Goal: Information Seeking & Learning: Check status

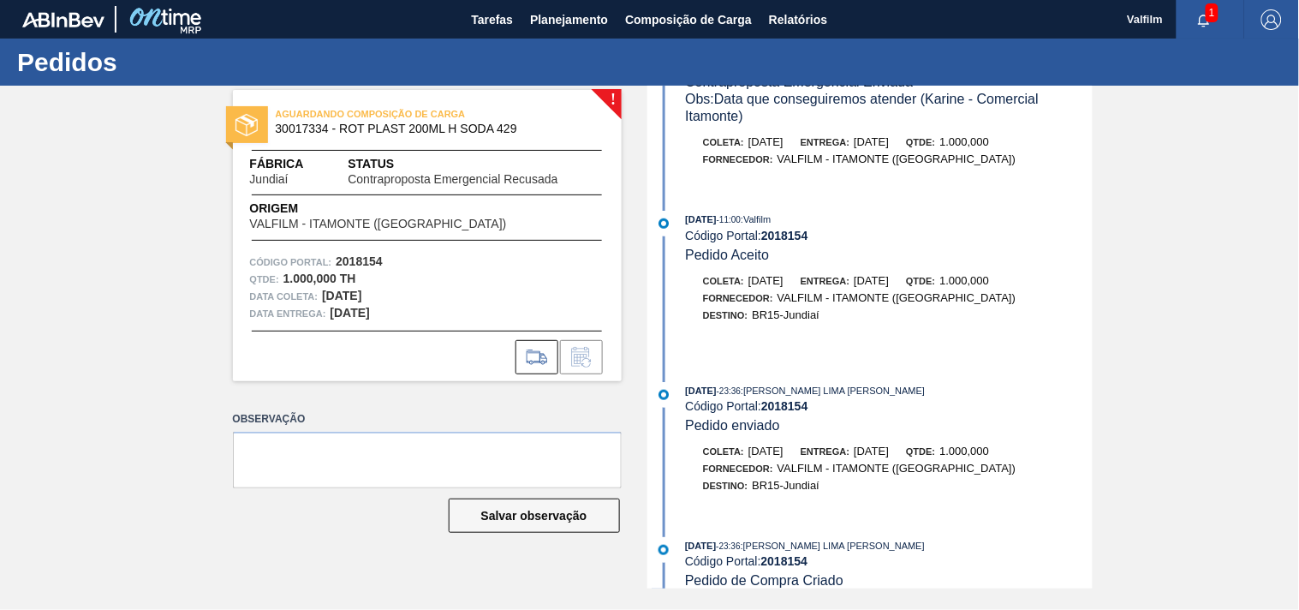
scroll to position [285, 0]
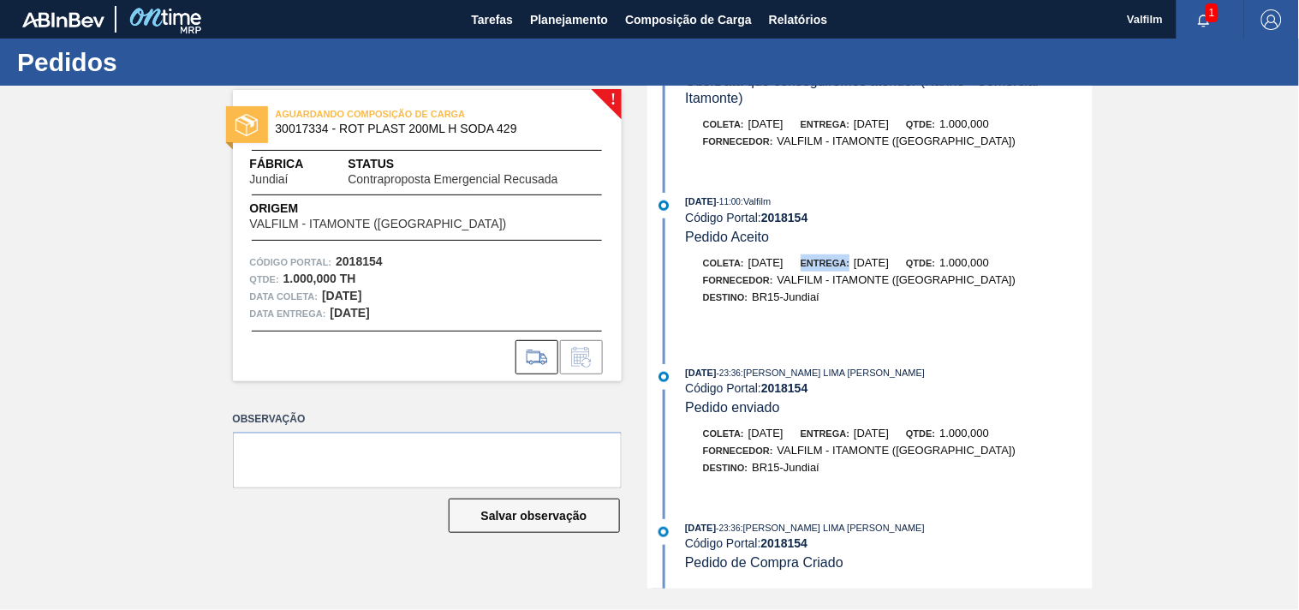
drag, startPoint x: 854, startPoint y: 255, endPoint x: 894, endPoint y: 254, distance: 39.4
click at [892, 254] on div "Coleta: 27/09/2025 Entrega: 29/09/2025 Qtde: 1.000,000" at bounding box center [889, 262] width 407 height 17
click at [889, 256] on span "29/09/2025" at bounding box center [871, 262] width 35 height 13
drag, startPoint x: 894, startPoint y: 254, endPoint x: 871, endPoint y: 253, distance: 23.2
click at [871, 254] on div "Entrega: 29/09/2025" at bounding box center [845, 262] width 88 height 17
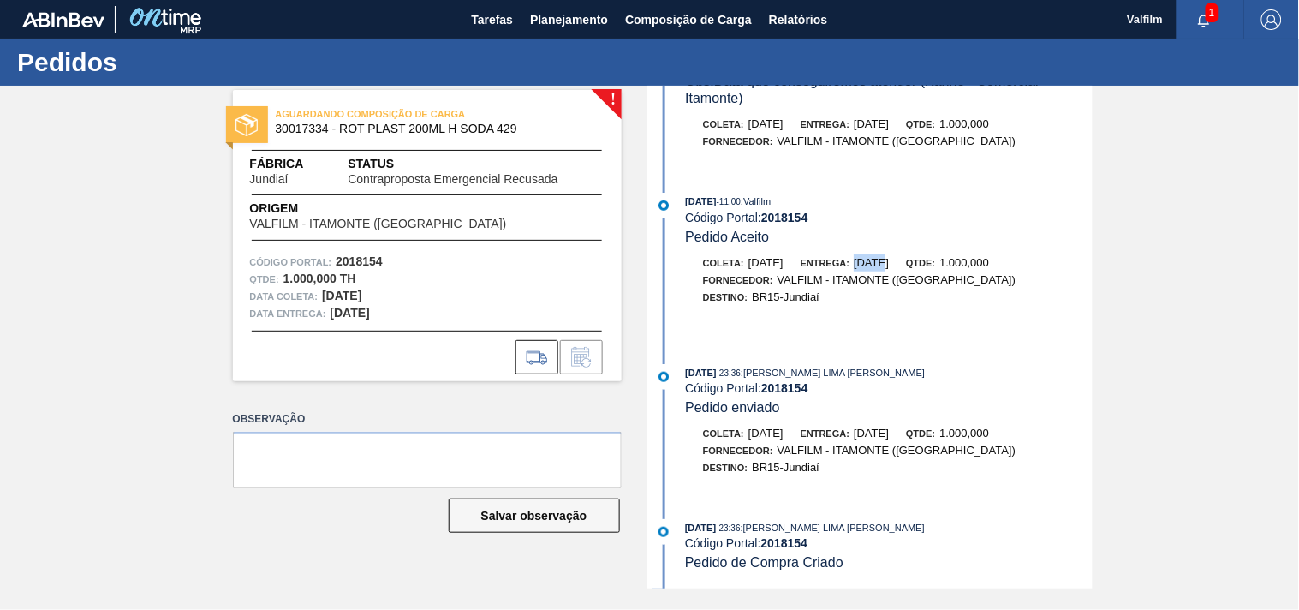
click at [871, 254] on div "Entrega: 29/09/2025" at bounding box center [845, 262] width 88 height 17
drag, startPoint x: 883, startPoint y: 253, endPoint x: 948, endPoint y: 262, distance: 65.7
click at [948, 262] on div "Coleta: 27/09/2025 Entrega: 29/09/2025 Qtde: 1.000,000" at bounding box center [889, 262] width 407 height 17
click at [935, 262] on span "Qtde:" at bounding box center [920, 263] width 29 height 10
drag, startPoint x: 875, startPoint y: 261, endPoint x: 917, endPoint y: 261, distance: 42.0
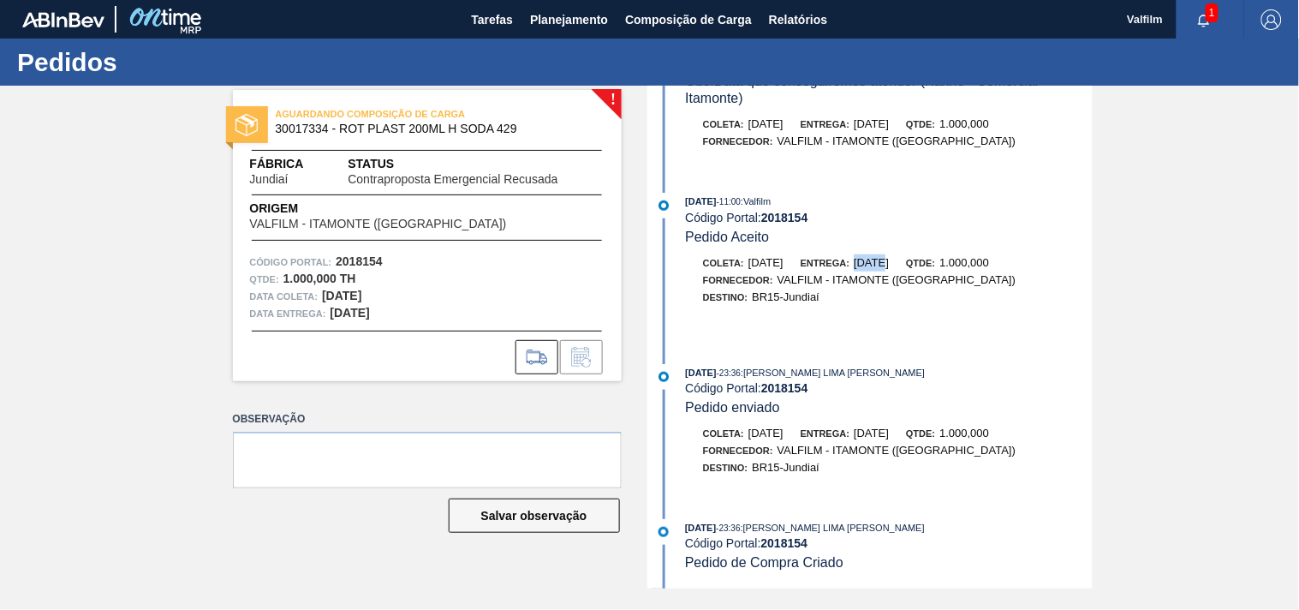
click at [889, 261] on span "[DATE]" at bounding box center [871, 262] width 35 height 13
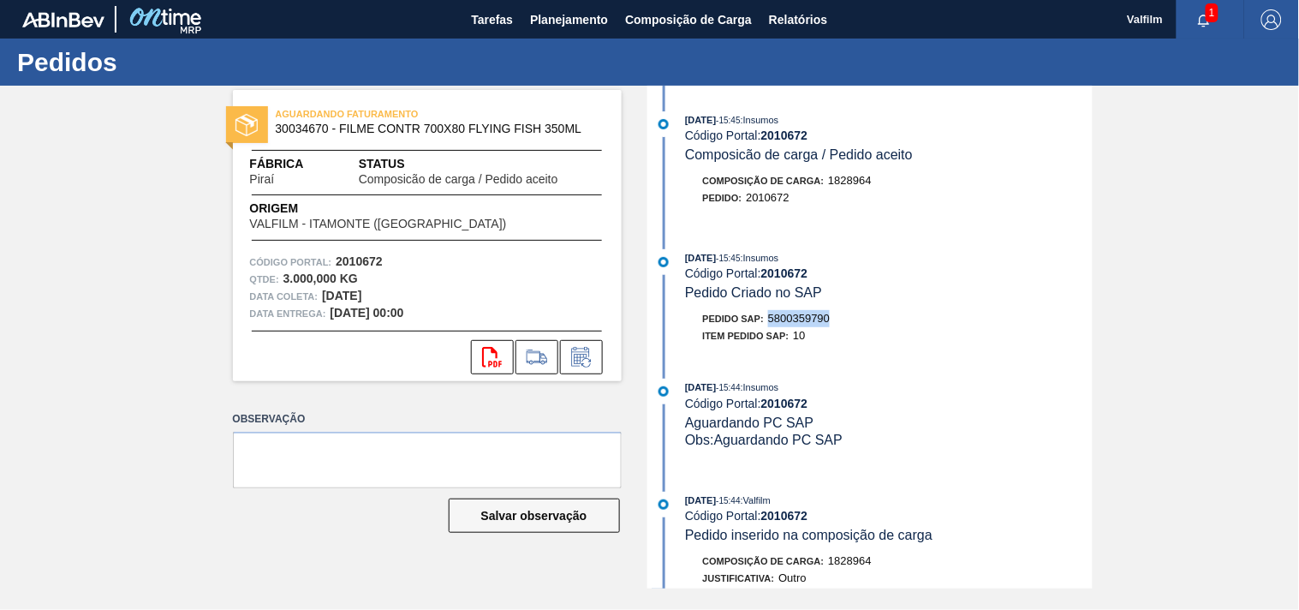
drag, startPoint x: 772, startPoint y: 313, endPoint x: 870, endPoint y: 330, distance: 98.9
click at [866, 327] on div "Pedido SAP: 5800359790" at bounding box center [889, 318] width 407 height 17
click at [920, 283] on div "[DATE] 15:45 : Insumos Código Portal: 2010672 Pedido Criado no SAP" at bounding box center [888, 275] width 407 height 52
